Goal: Task Accomplishment & Management: Manage account settings

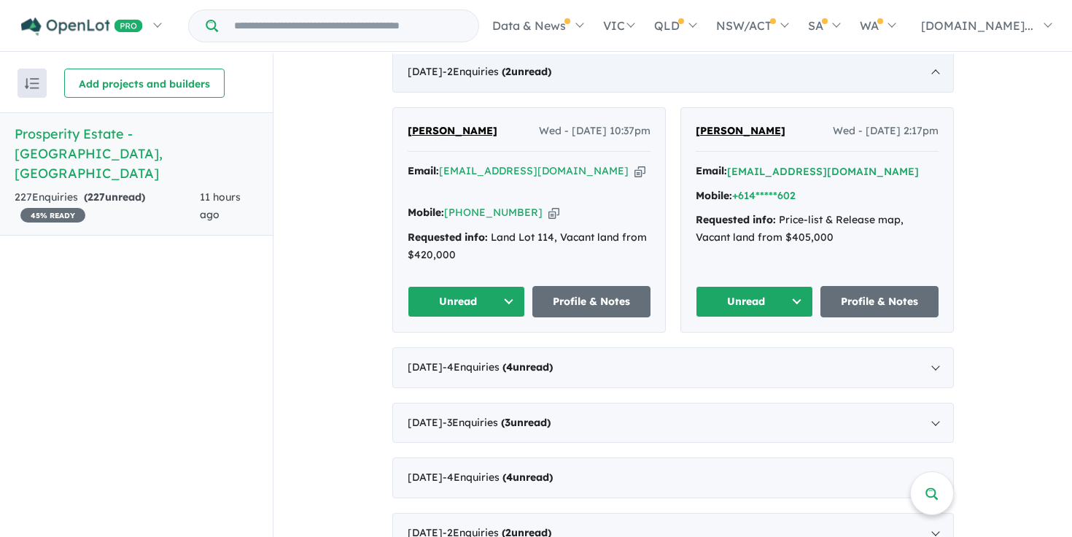
scroll to position [601, 0]
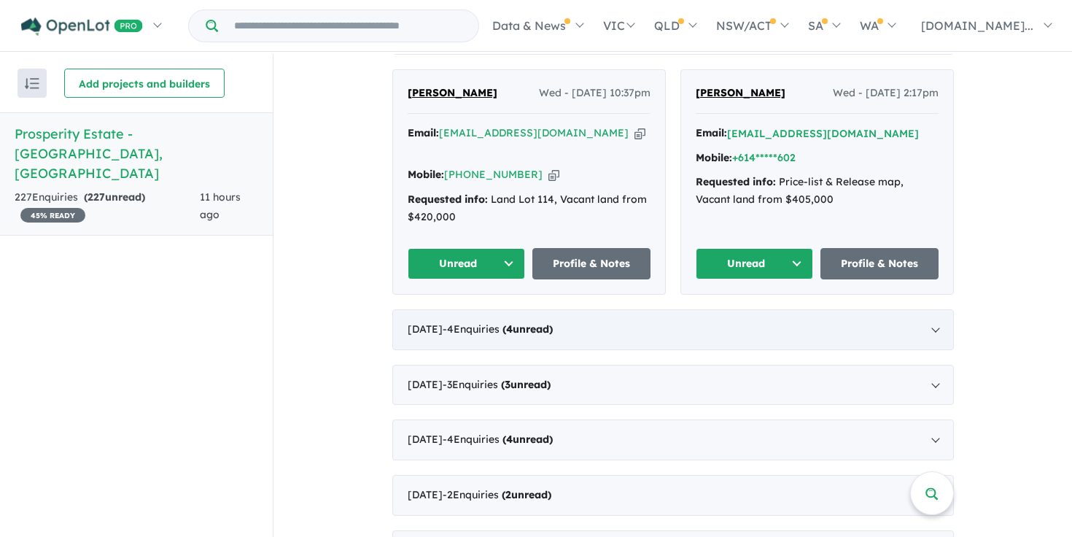
click at [579, 322] on div "[DATE] - 4 Enquir ies ( 4 unread)" at bounding box center [672, 329] width 561 height 41
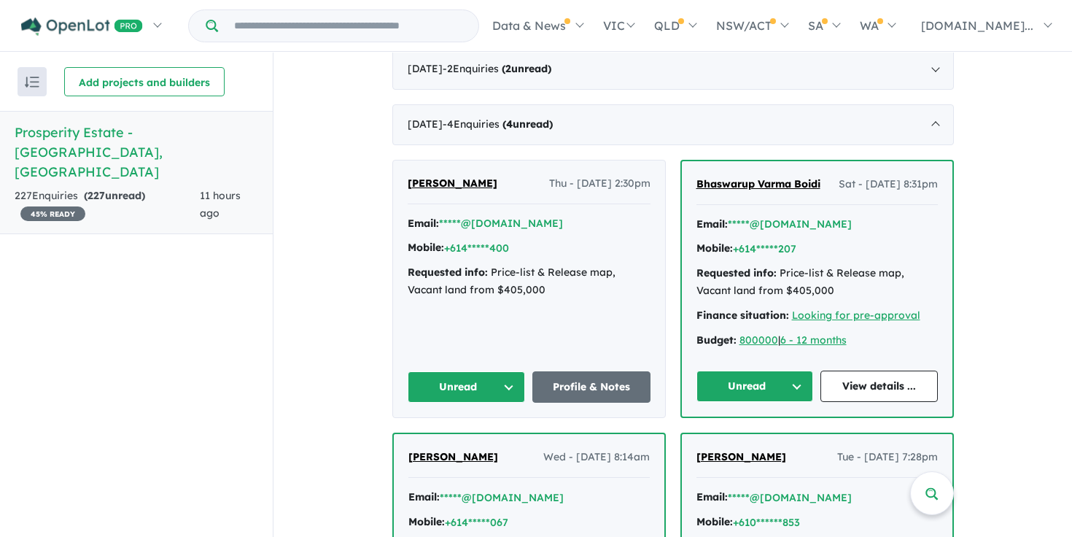
scroll to position [427, 0]
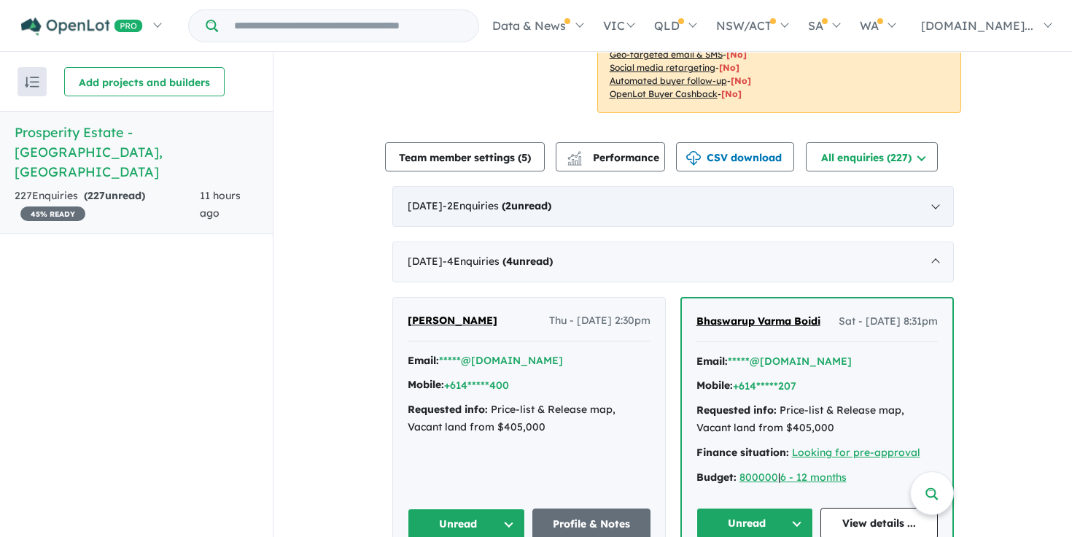
click at [514, 214] on div "[DATE] - 2 Enquir ies ( 2 unread)" at bounding box center [672, 206] width 561 height 41
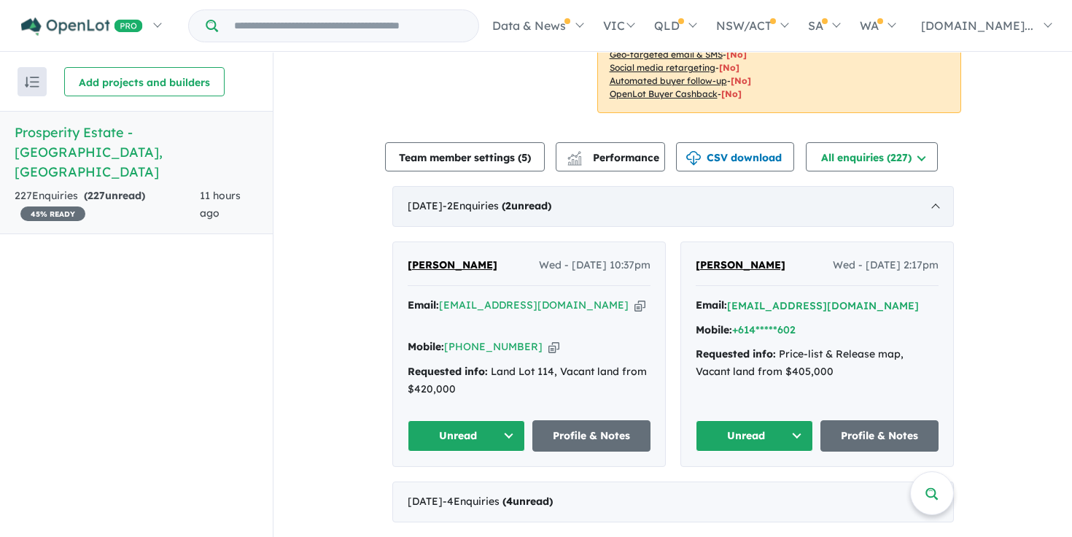
click at [559, 199] on div "[DATE] - 2 Enquir ies ( 2 unread)" at bounding box center [672, 206] width 561 height 41
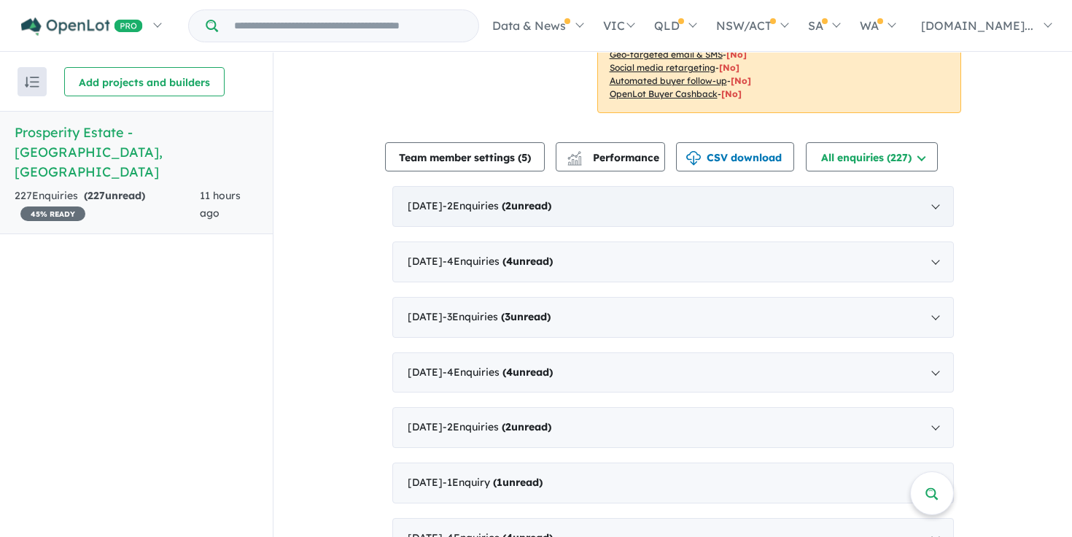
click at [559, 199] on div "[DATE] - 2 Enquir ies ( 2 unread)" at bounding box center [672, 206] width 561 height 41
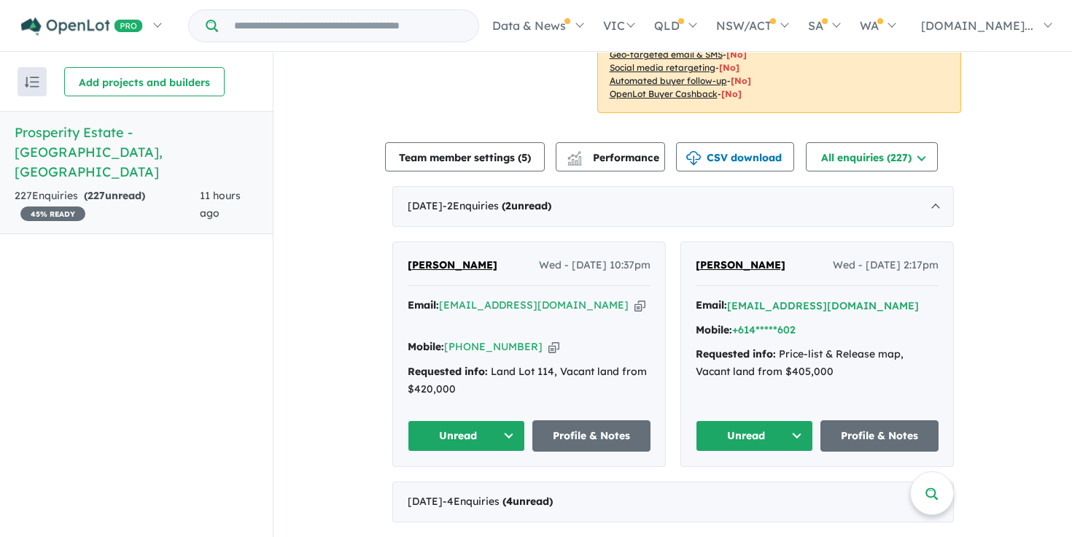
drag, startPoint x: 567, startPoint y: 281, endPoint x: 445, endPoint y: 252, distance: 125.4
click at [445, 252] on div "[PERSON_NAME] Wed - [DATE] 10:37pm Email: [EMAIL_ADDRESS][DOMAIN_NAME] Copied! …" at bounding box center [529, 354] width 272 height 224
click at [497, 274] on link "[PERSON_NAME]" at bounding box center [453, 265] width 90 height 17
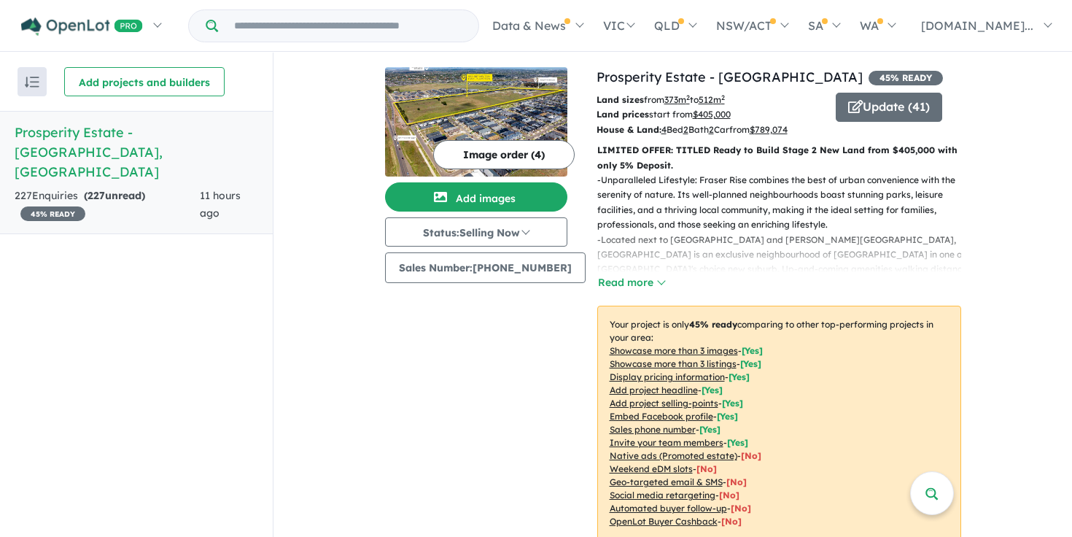
scroll to position [0, 0]
